Goal: Task Accomplishment & Management: Use online tool/utility

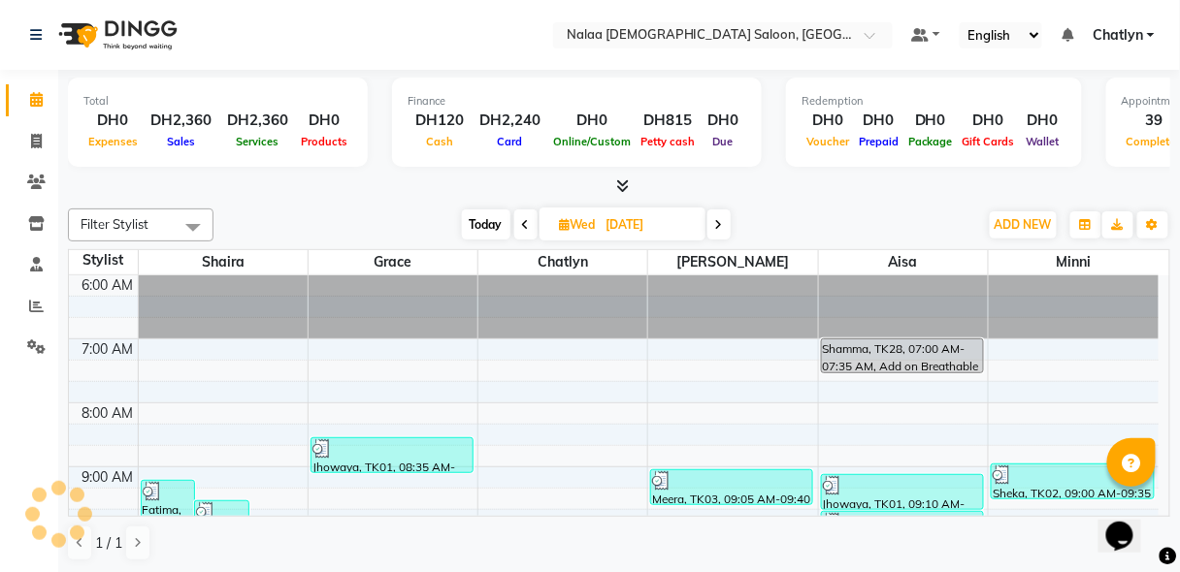
scroll to position [404, 0]
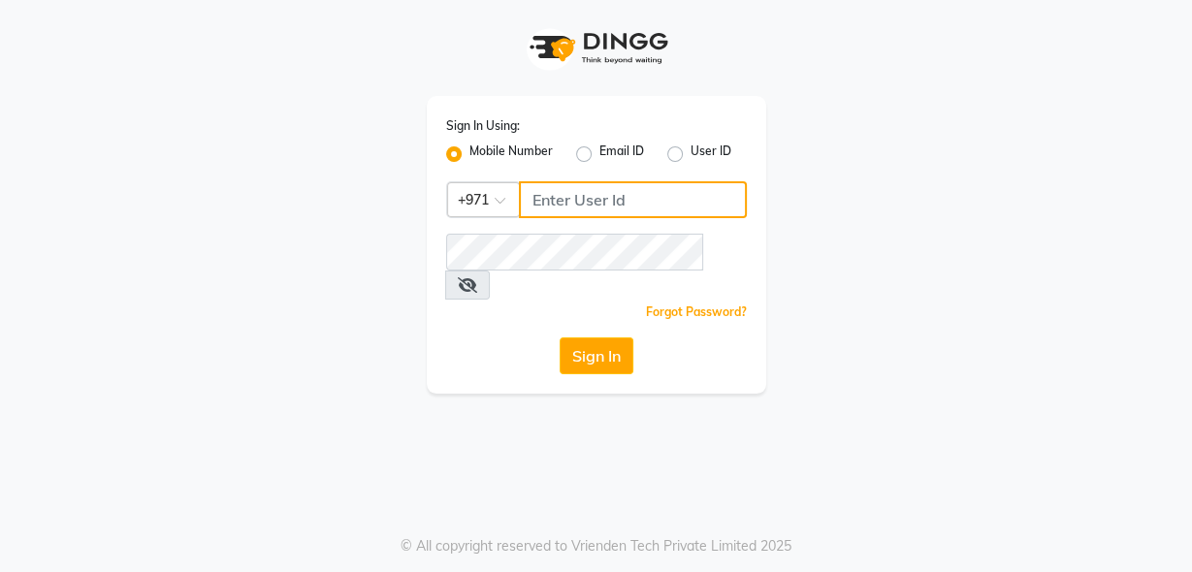
type input "555526440"
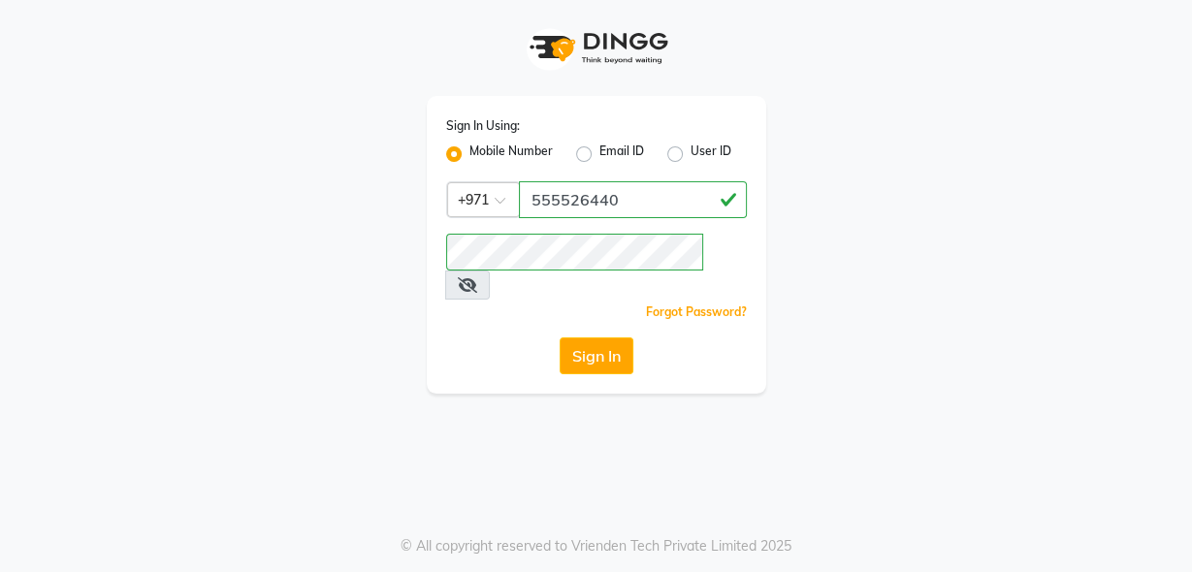
click at [596, 338] on button "Sign In" at bounding box center [597, 356] width 74 height 37
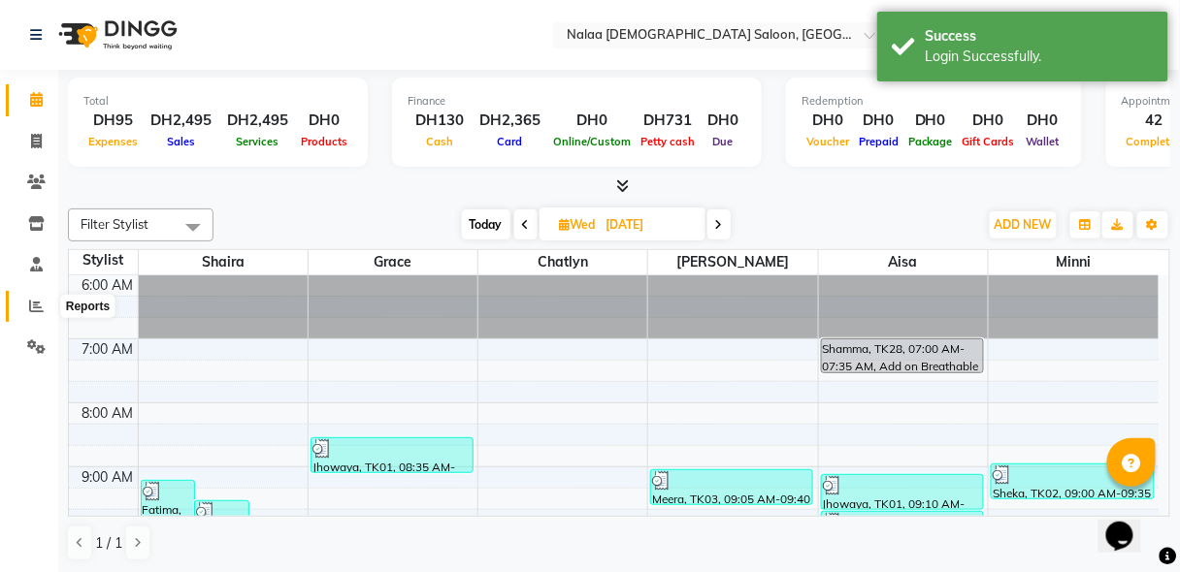
click at [35, 310] on icon at bounding box center [36, 306] width 15 height 15
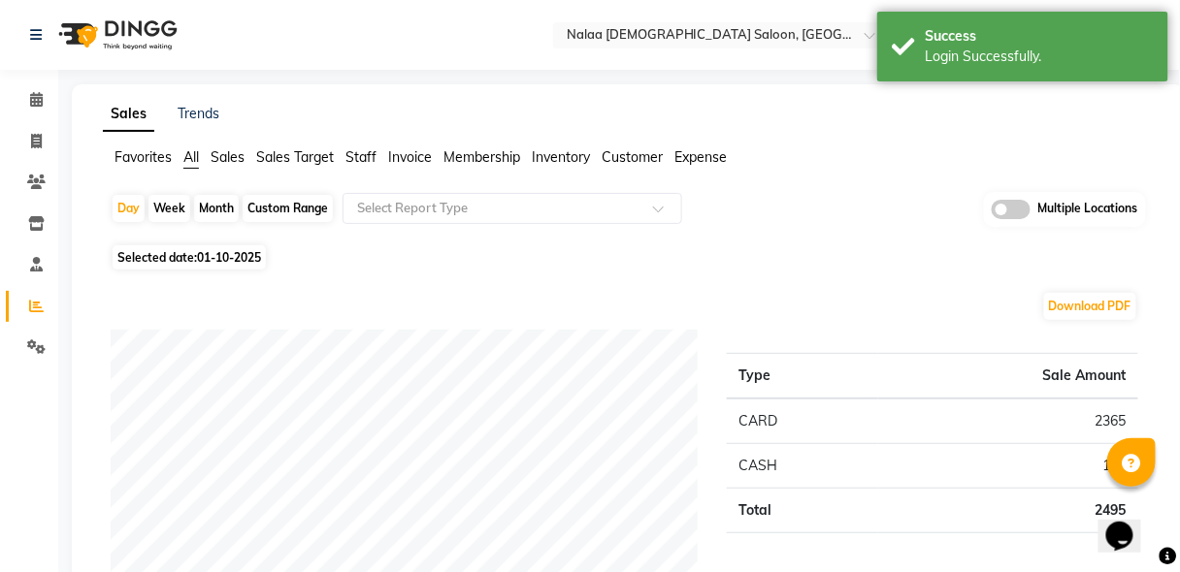
click at [113, 213] on div "Day" at bounding box center [129, 208] width 32 height 27
select select "10"
select select "2025"
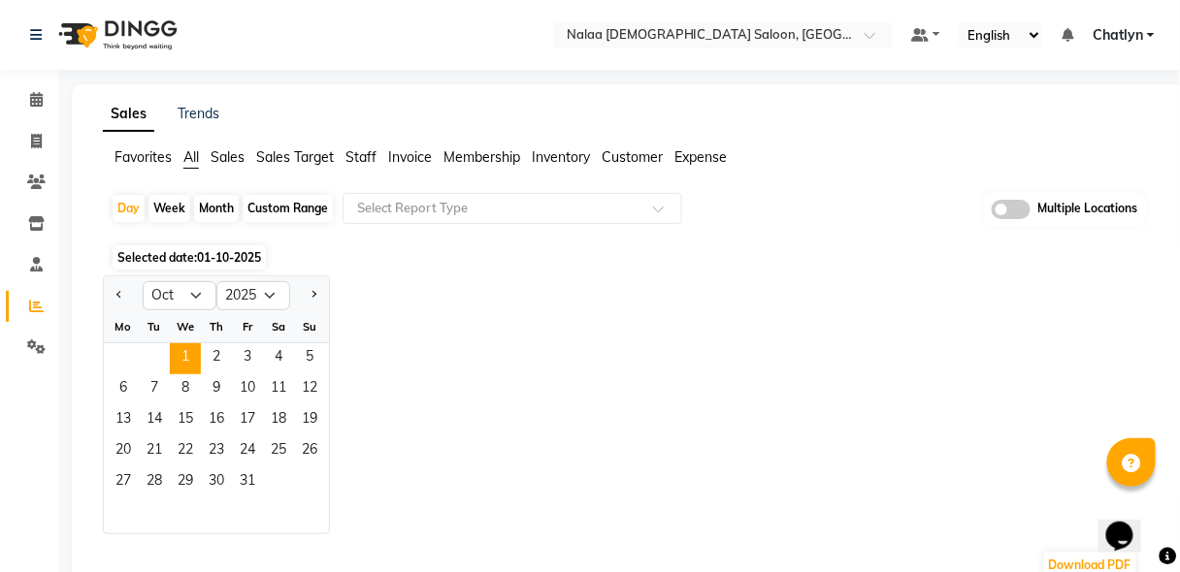
click at [122, 306] on button "Previous month" at bounding box center [120, 295] width 16 height 31
select select "9"
click at [132, 472] on span "29" at bounding box center [123, 483] width 31 height 31
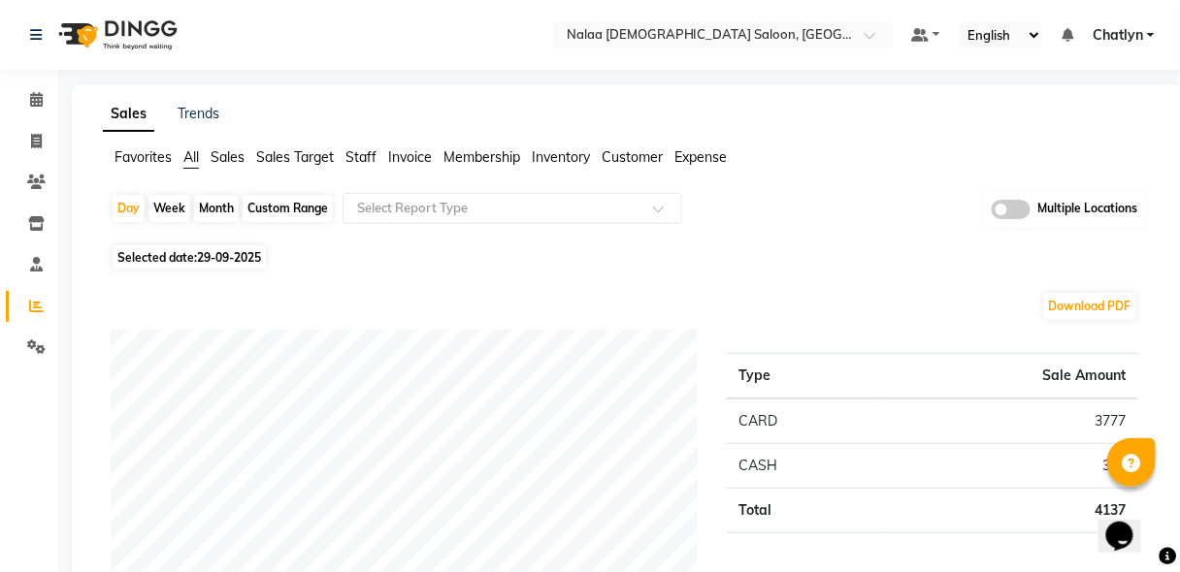
click at [261, 260] on span "29-09-2025" at bounding box center [229, 257] width 64 height 15
select select "9"
select select "2025"
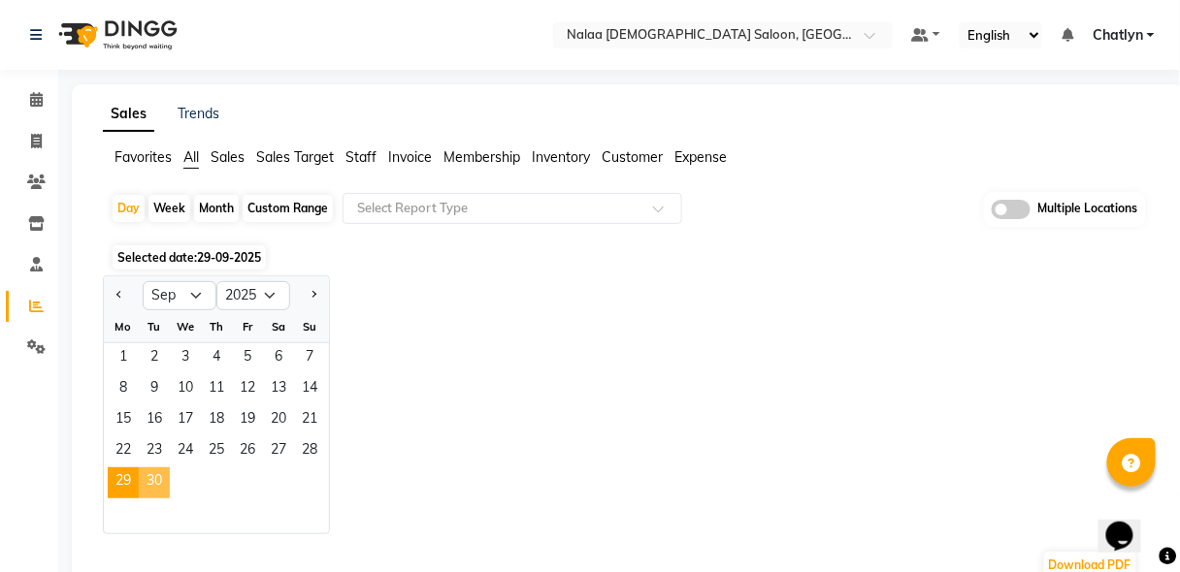
click at [146, 470] on span "30" at bounding box center [154, 483] width 31 height 31
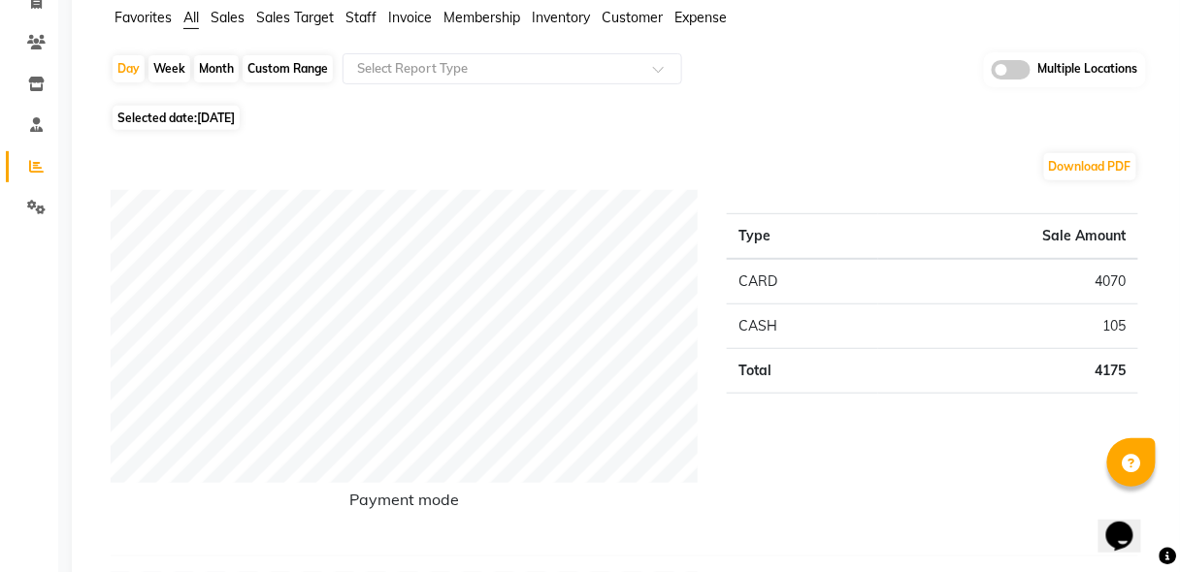
scroll to position [124, 0]
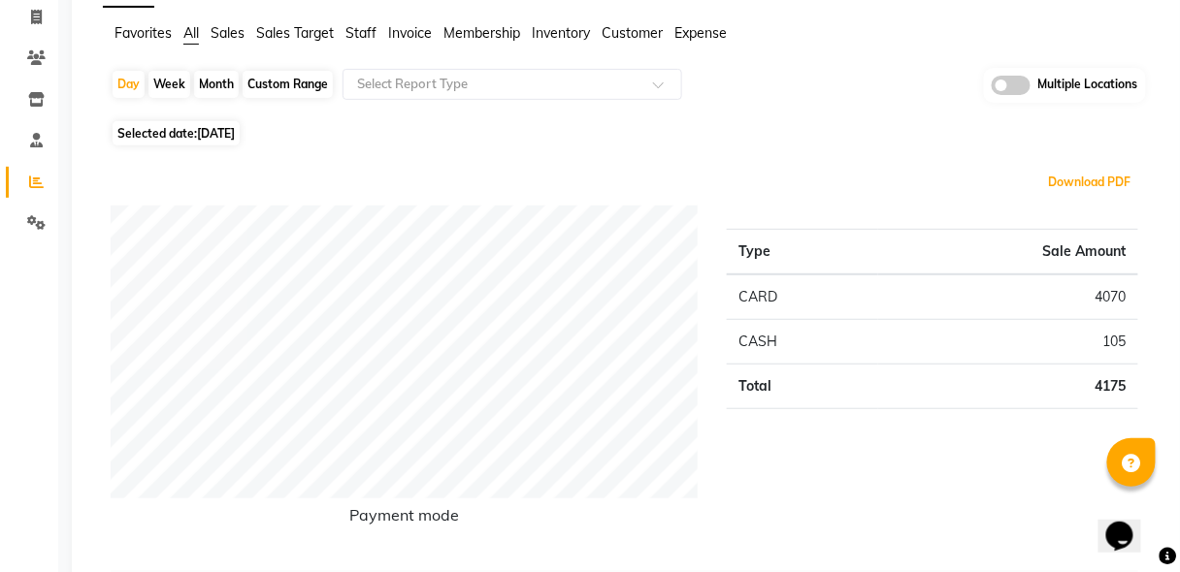
click at [1072, 179] on button "Download PDF" at bounding box center [1090, 182] width 92 height 27
